Goal: Information Seeking & Learning: Find specific fact

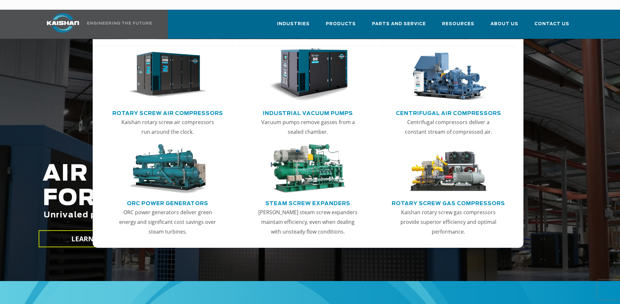
click at [192, 78] on img "Main menu" at bounding box center [167, 75] width 79 height 54
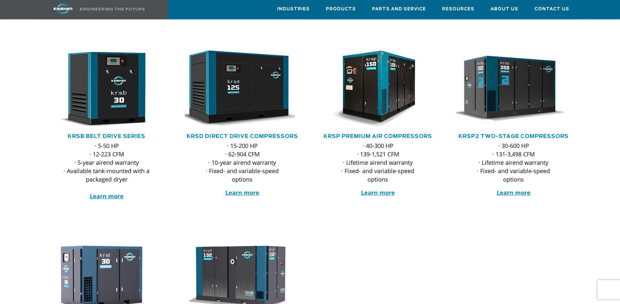
scroll to position [66, 0]
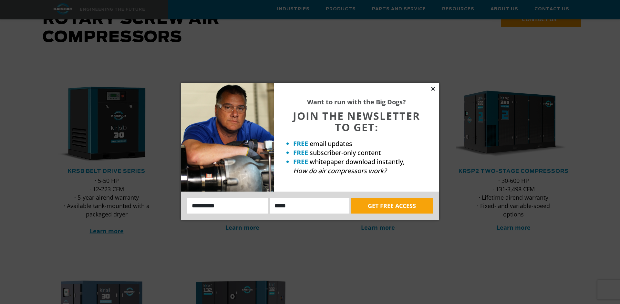
click at [433, 88] on icon at bounding box center [433, 89] width 4 height 4
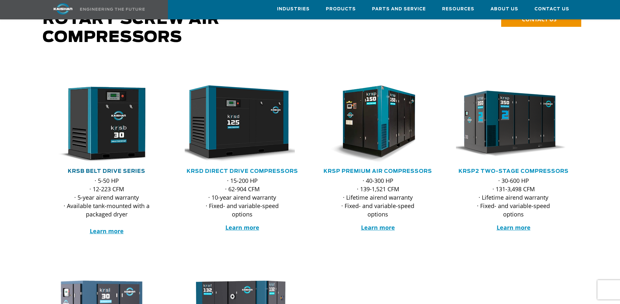
click at [118, 168] on link "KRSB Belt Drive Series" at bounding box center [106, 170] width 77 height 5
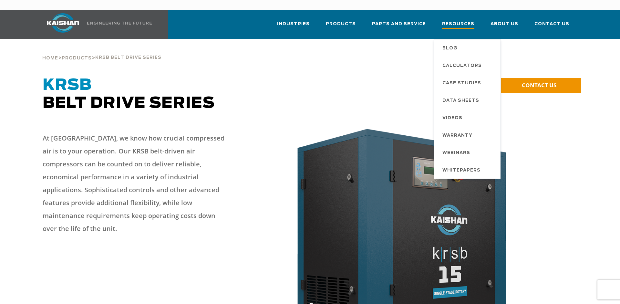
click at [459, 20] on span "Resources" at bounding box center [458, 24] width 32 height 9
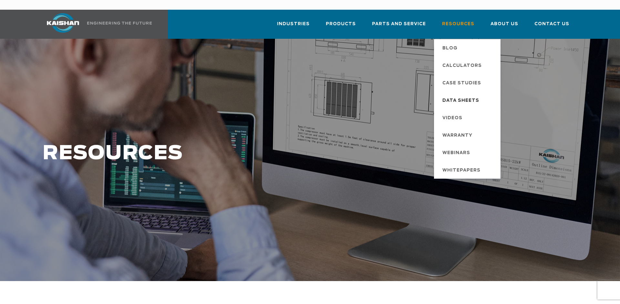
click at [462, 95] on span "Data Sheets" at bounding box center [460, 100] width 37 height 11
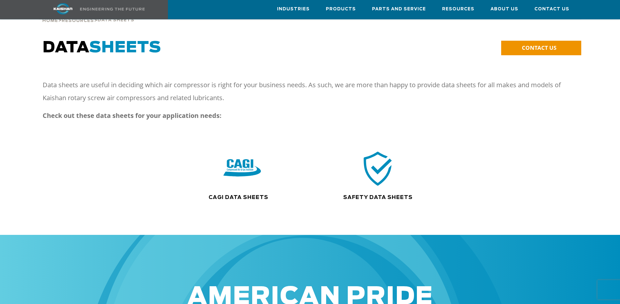
scroll to position [33, 0]
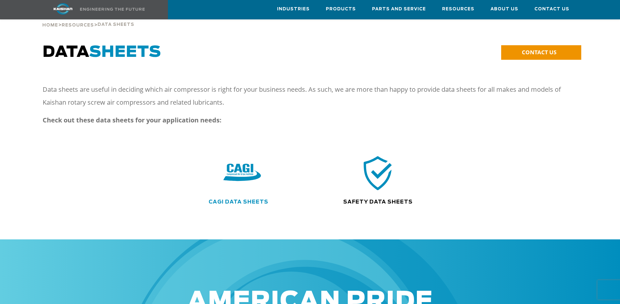
click at [237, 199] on link "CAGI Data Sheets" at bounding box center [238, 201] width 60 height 5
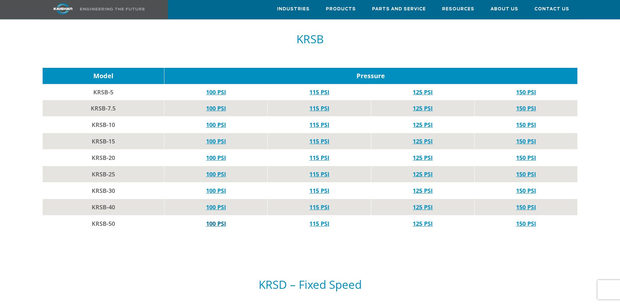
scroll to position [395, 0]
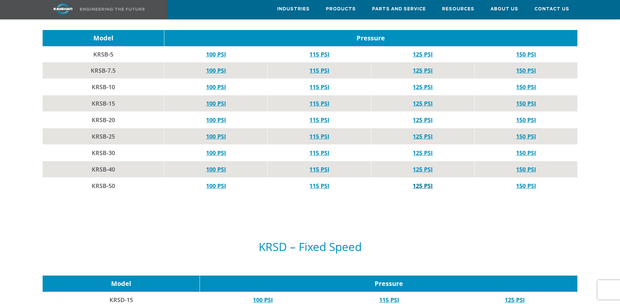
click at [419, 182] on link "125 PSI" at bounding box center [422, 186] width 20 height 8
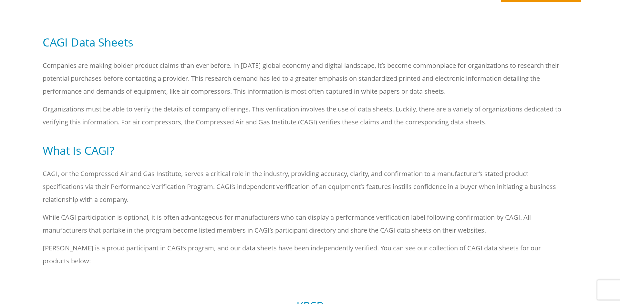
scroll to position [0, 0]
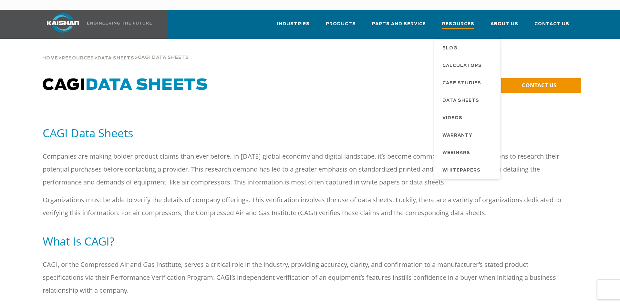
click at [457, 20] on span "Resources" at bounding box center [458, 24] width 32 height 9
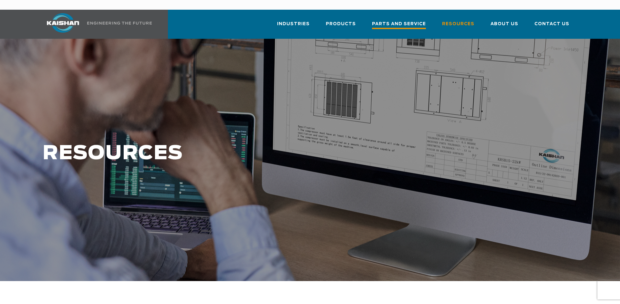
click at [411, 20] on span "Parts and Service" at bounding box center [399, 24] width 54 height 9
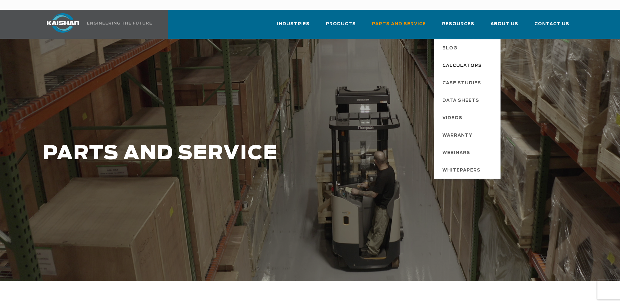
click at [463, 60] on span "Calculators" at bounding box center [461, 65] width 39 height 11
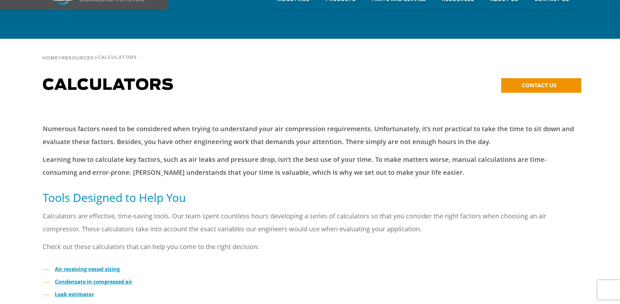
scroll to position [132, 0]
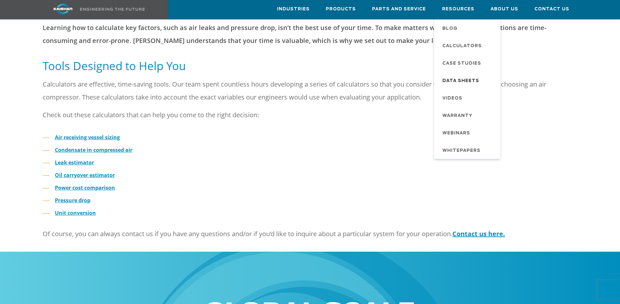
click at [455, 81] on span "Data Sheets" at bounding box center [460, 81] width 37 height 11
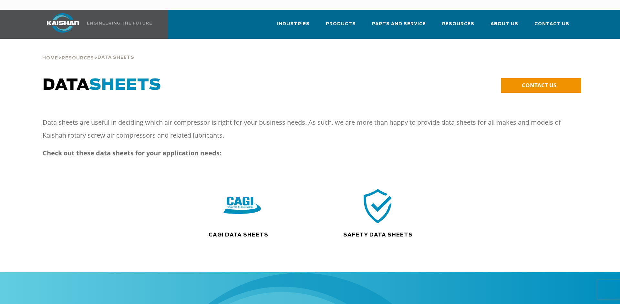
click at [309, 76] on h1 "DATA SHEETS" at bounding box center [242, 85] width 399 height 18
